Goal: Transaction & Acquisition: Purchase product/service

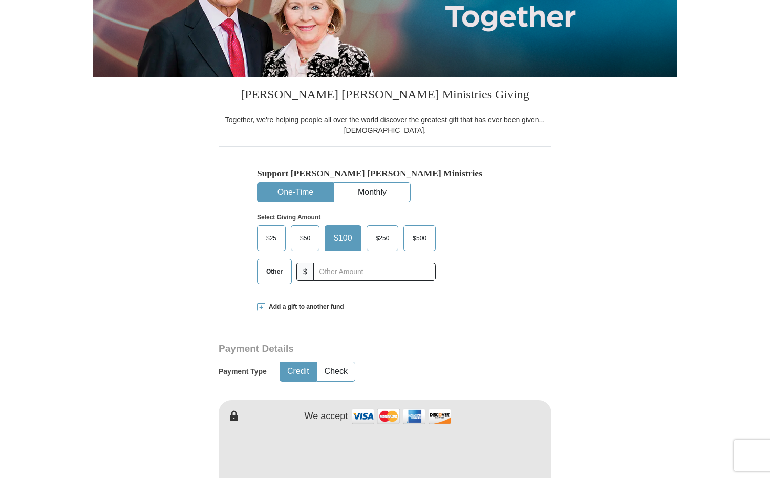
scroll to position [181, 0]
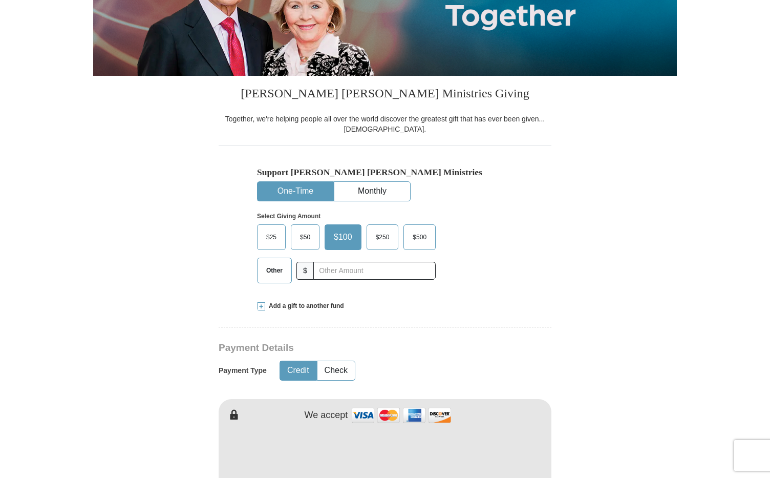
click at [299, 237] on span "$50" at bounding box center [305, 236] width 20 height 15
click at [0, 0] on input "$50" at bounding box center [0, 0] width 0 height 0
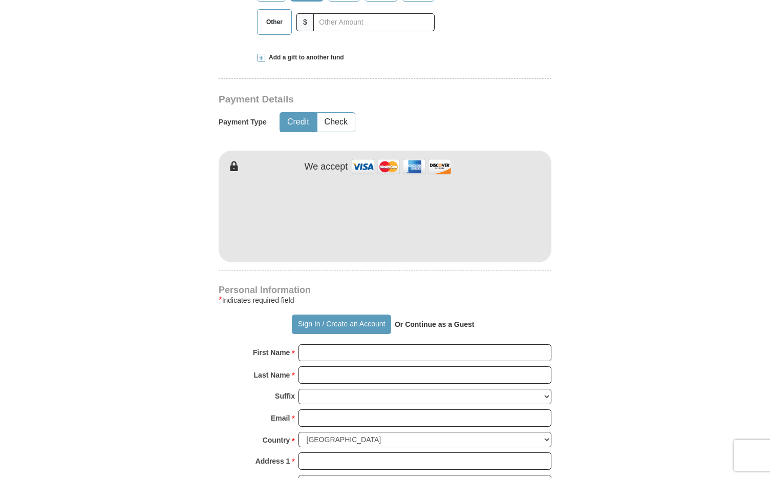
scroll to position [435, 0]
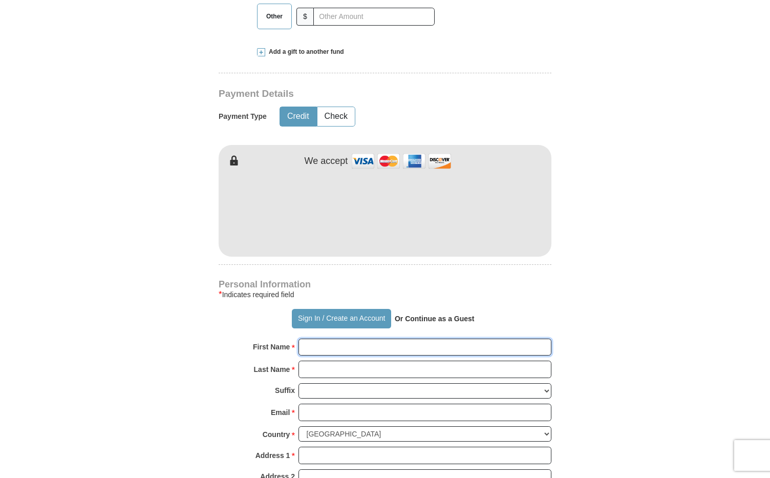
type input "[PERSON_NAME]"
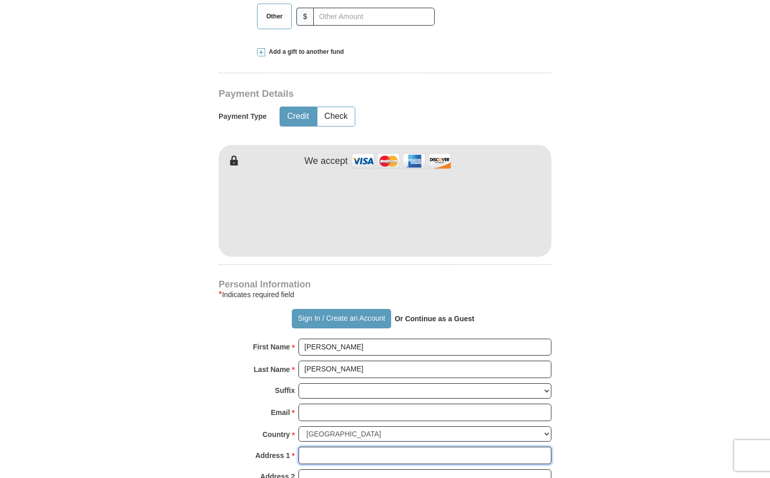
type input "[STREET_ADDRESS]"
type input "[GEOGRAPHIC_DATA]"
select select "MI"
type input "48116"
type input "[PHONE_NUMBER]"
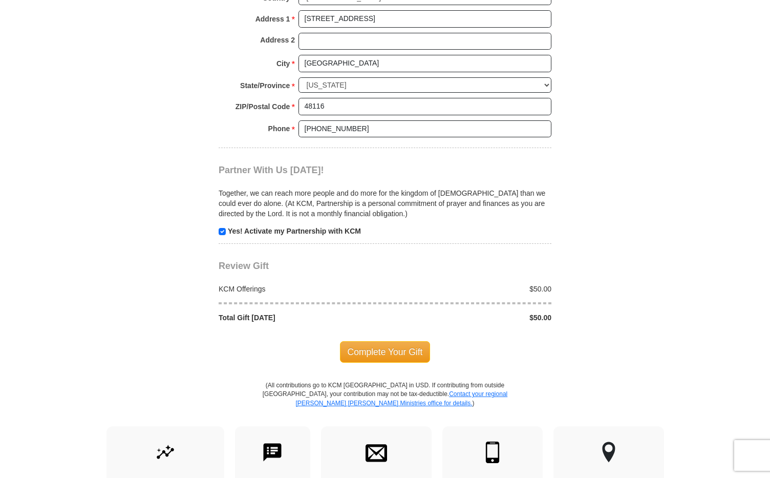
scroll to position [871, 0]
click at [221, 227] on input "checkbox" at bounding box center [222, 230] width 7 height 7
checkbox input "false"
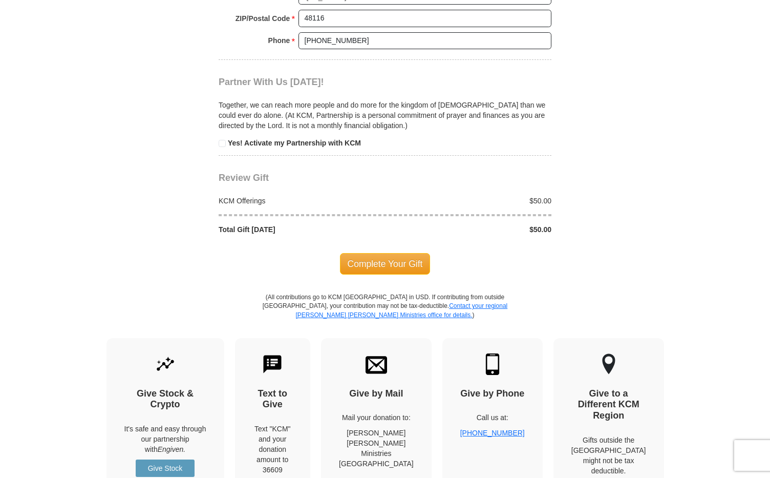
scroll to position [973, 0]
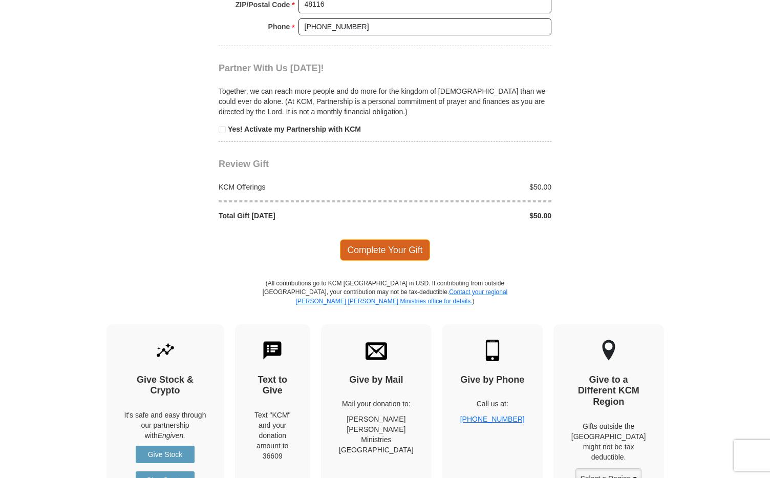
click at [378, 239] on span "Complete Your Gift" at bounding box center [385, 250] width 91 height 22
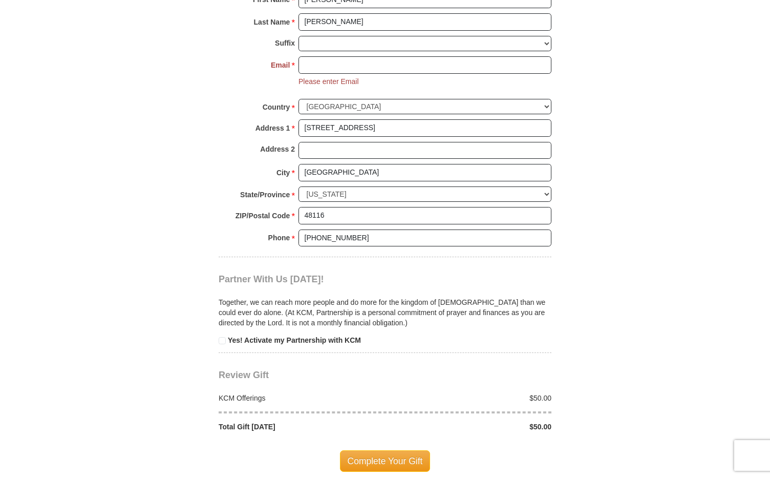
scroll to position [781, 0]
type input "[EMAIL_ADDRESS][DOMAIN_NAME]"
click at [395, 451] on span "Complete Your Gift" at bounding box center [385, 462] width 91 height 22
